Goal: Task Accomplishment & Management: Manage account settings

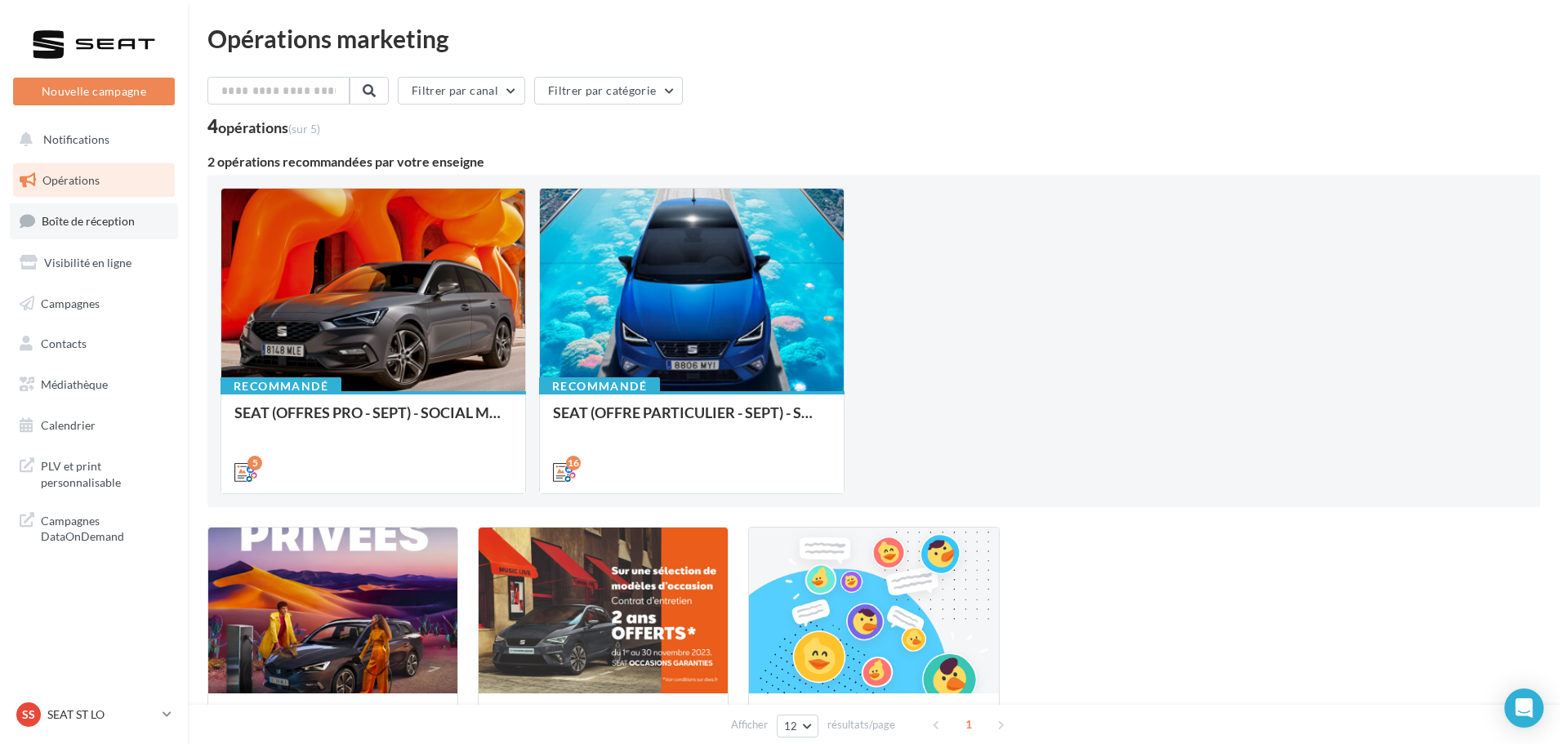
click at [101, 214] on span "Boîte de réception" at bounding box center [88, 221] width 93 height 14
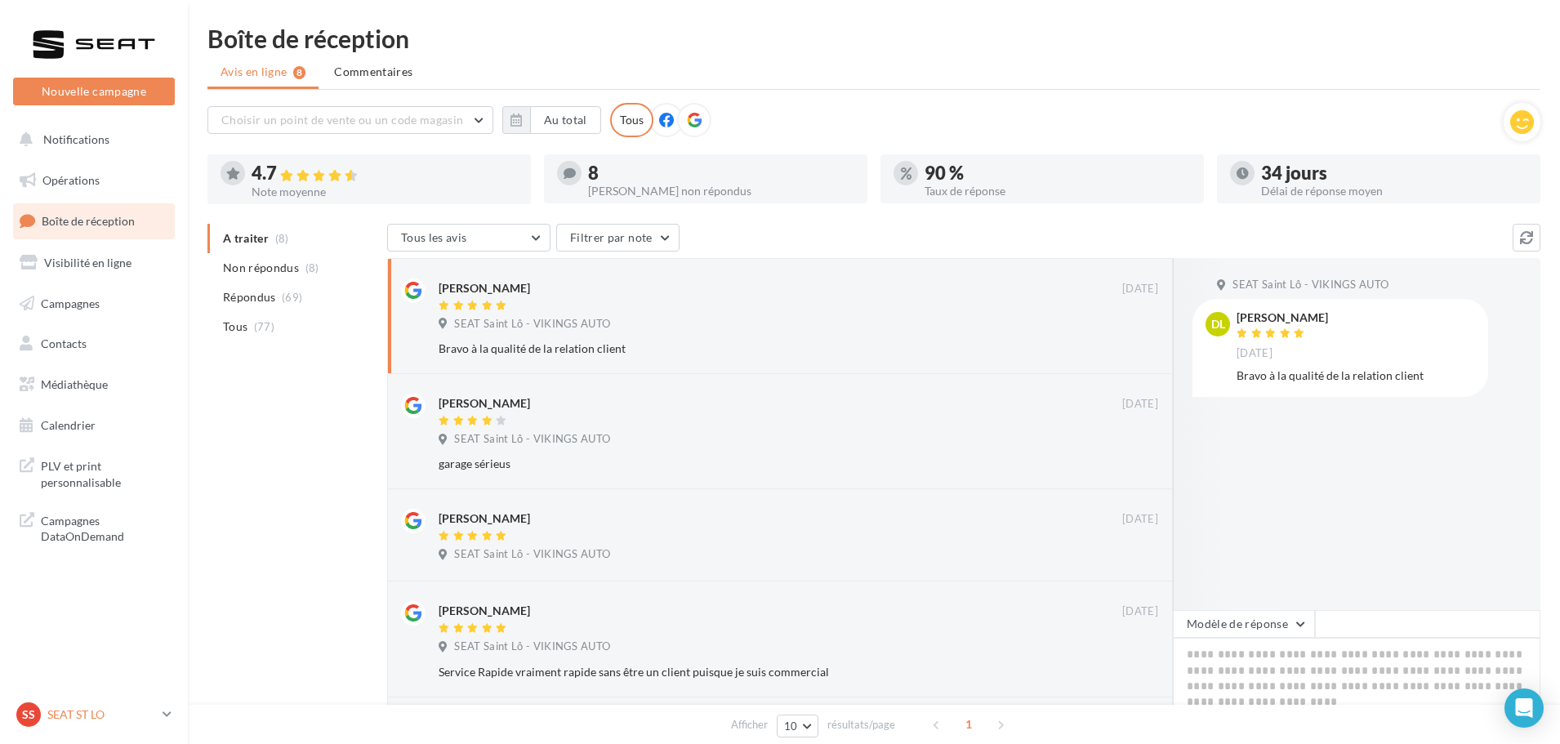
click at [102, 728] on link "SS SEAT ST LO SEAT-[GEOGRAPHIC_DATA]" at bounding box center [94, 714] width 162 height 31
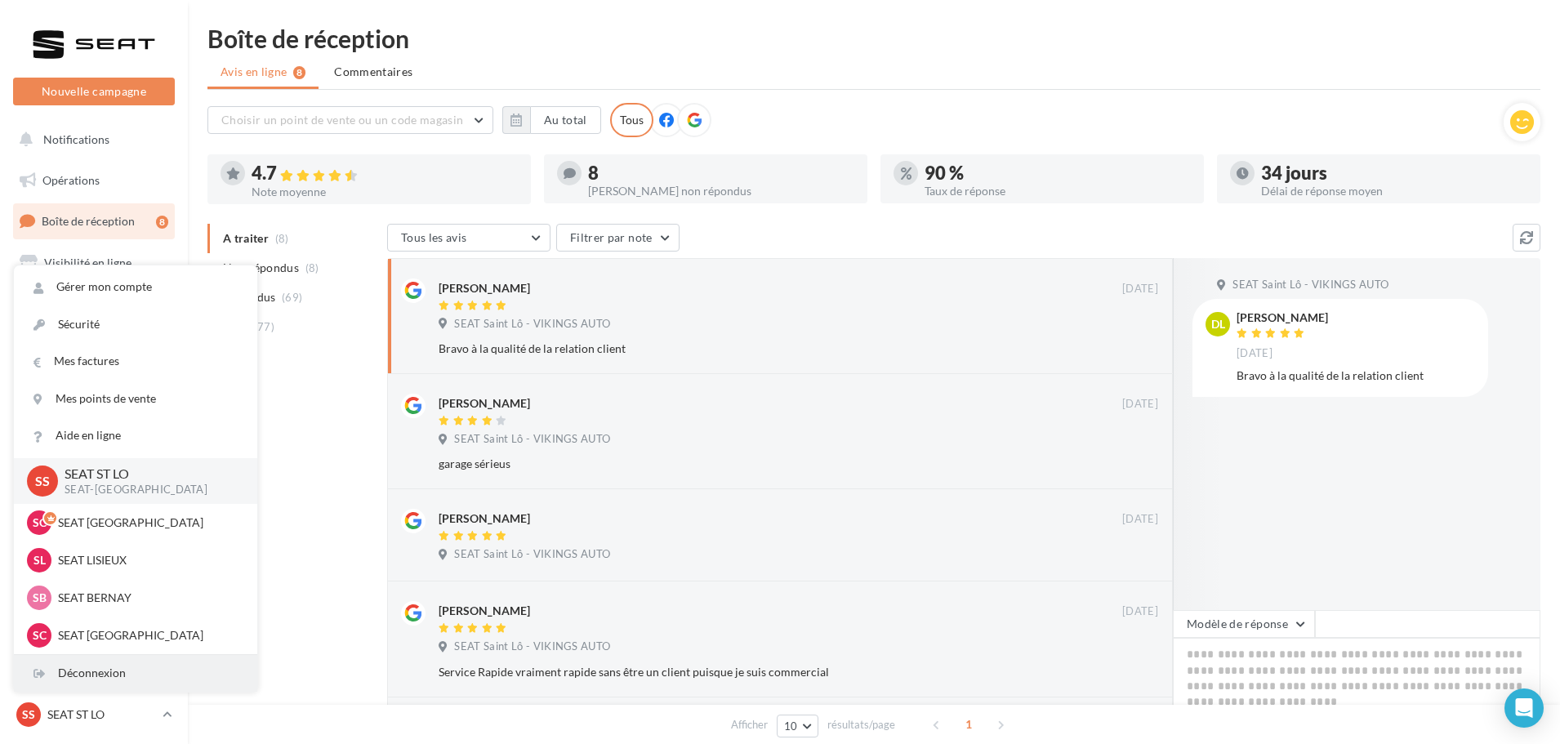
click at [89, 674] on div "Déconnexion" at bounding box center [135, 673] width 243 height 37
